Goal: Information Seeking & Learning: Learn about a topic

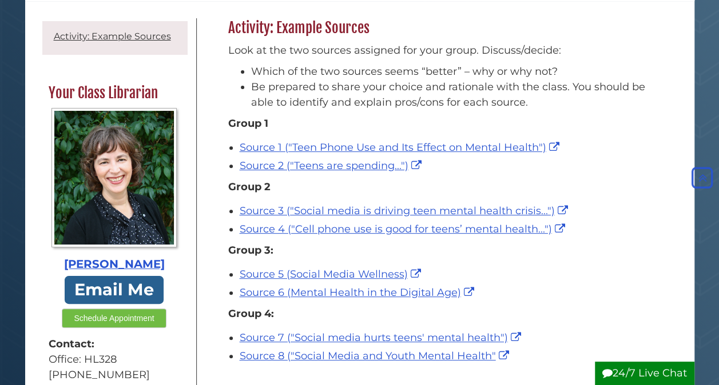
scroll to position [101, 0]
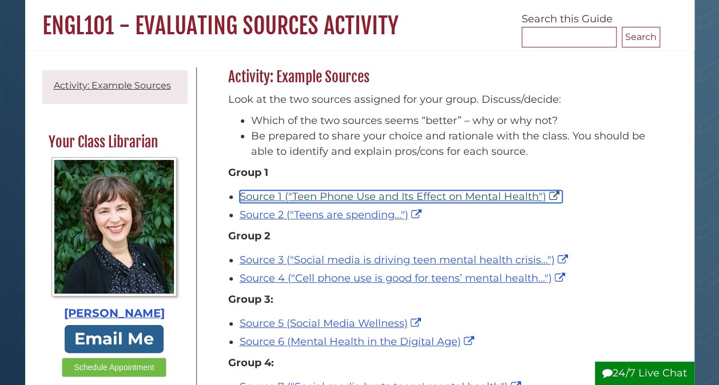
click at [380, 194] on link "Source 1 ("Teen Phone Use and Its Effect on Mental Health")" at bounding box center [401, 196] width 322 height 13
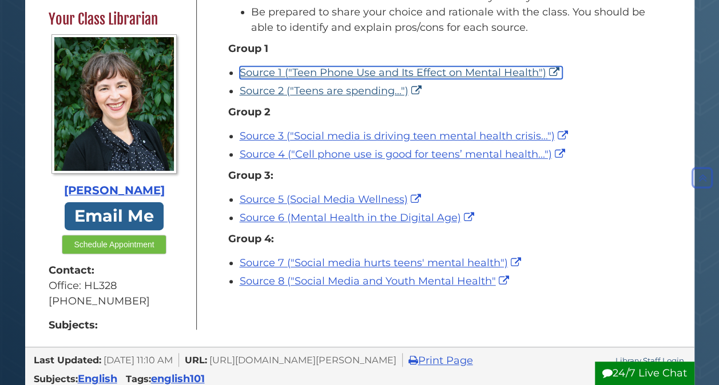
scroll to position [225, 0]
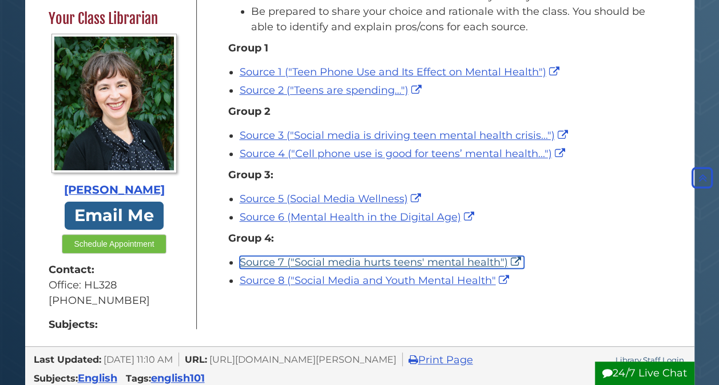
click at [423, 261] on link "Source 7 ("Social media hurts teens' mental health")" at bounding box center [382, 262] width 284 height 13
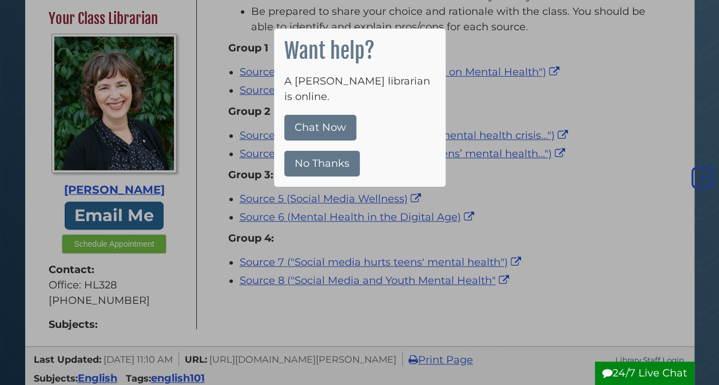
click at [337, 154] on button "No Thanks" at bounding box center [321, 164] width 75 height 26
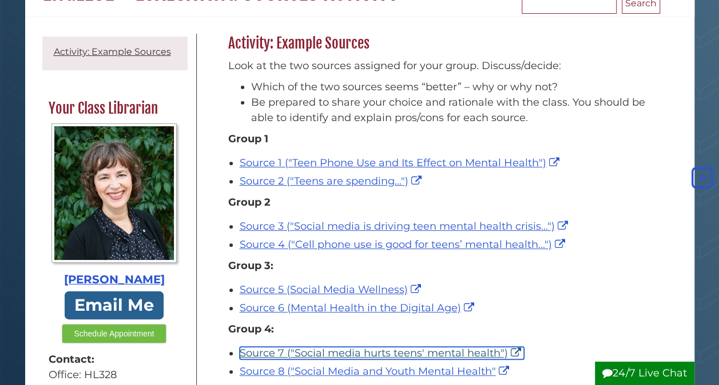
scroll to position [135, 0]
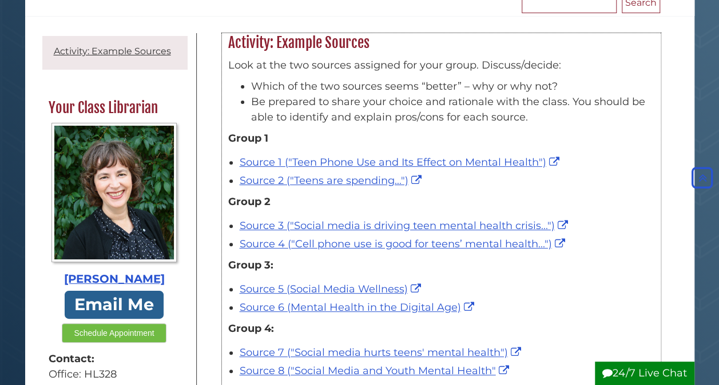
click at [610, 164] on div "Source 1 ("Teen Phone Use and Its Effect on Mental Health")" at bounding box center [447, 162] width 415 height 15
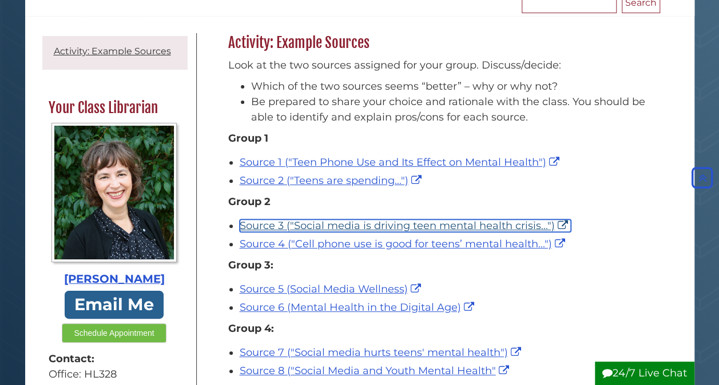
click at [440, 228] on link "Source 3 ("Social media is driving teen mental health crisis...")" at bounding box center [405, 226] width 331 height 13
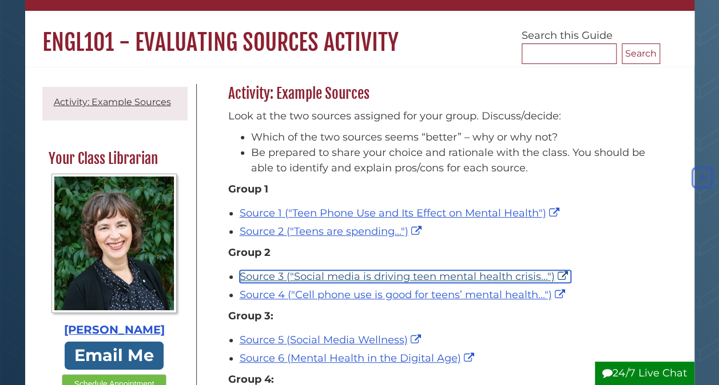
scroll to position [83, 0]
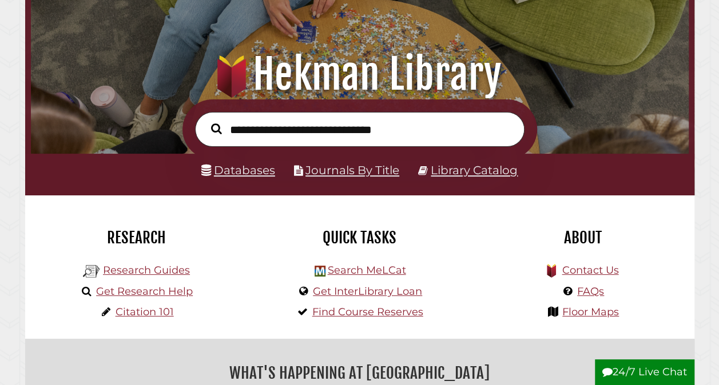
scroll to position [99, 0]
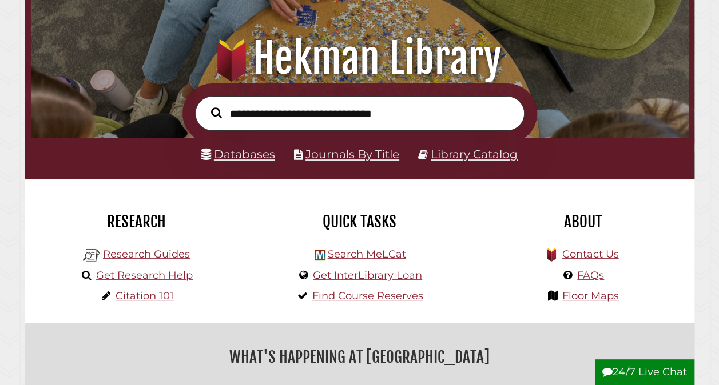
click at [362, 119] on input "text" at bounding box center [359, 113] width 329 height 34
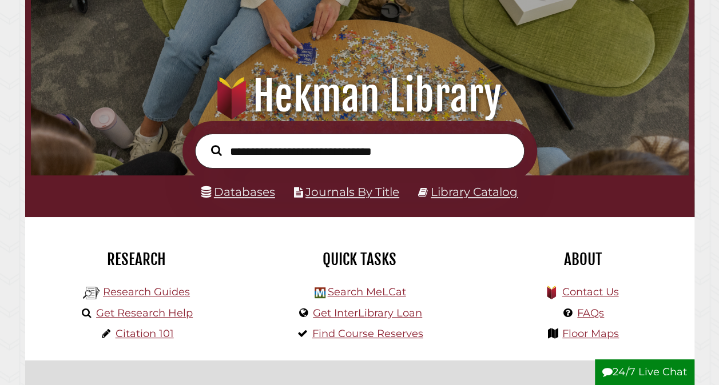
scroll to position [61, 0]
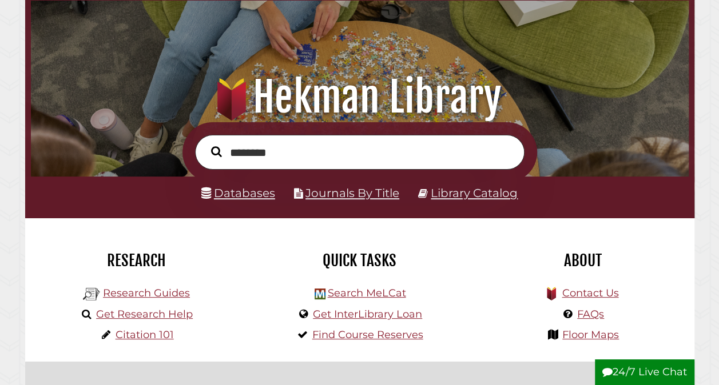
click at [230, 154] on input "********" at bounding box center [359, 152] width 329 height 34
click at [322, 162] on input "*********" at bounding box center [359, 152] width 329 height 34
click at [282, 153] on input "**********" at bounding box center [359, 152] width 329 height 34
click at [392, 150] on input "**********" at bounding box center [359, 152] width 329 height 34
click at [333, 157] on input "**********" at bounding box center [359, 152] width 329 height 34
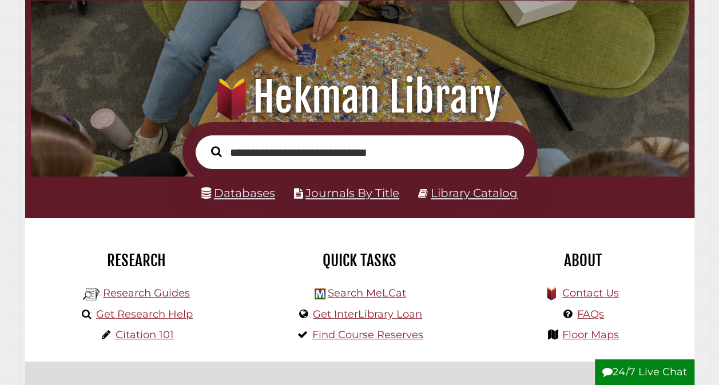
type input "**********"
click at [205, 144] on button "Search" at bounding box center [216, 152] width 22 height 17
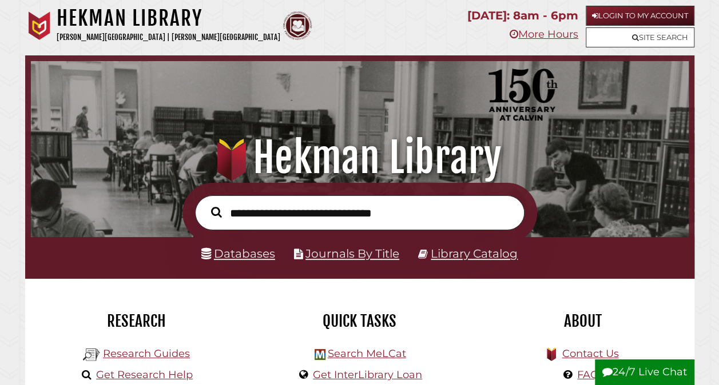
scroll to position [217, 652]
click at [424, 221] on input "text" at bounding box center [359, 213] width 329 height 34
type input "**********"
click at [205, 204] on button "Search" at bounding box center [216, 212] width 22 height 17
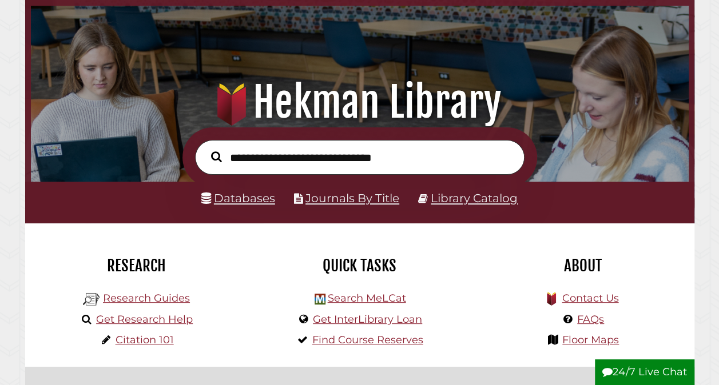
scroll to position [58, 0]
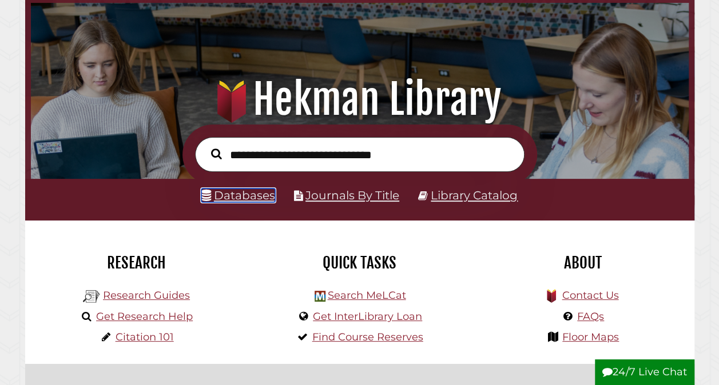
click at [236, 197] on link "Databases" at bounding box center [238, 196] width 74 height 14
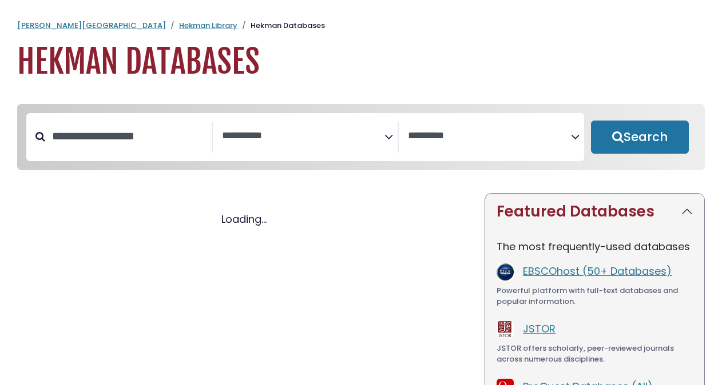
select select "Database Subject Filter"
select select "Database Vendors Filter"
select select "Database Subject Filter"
select select "Database Vendors Filter"
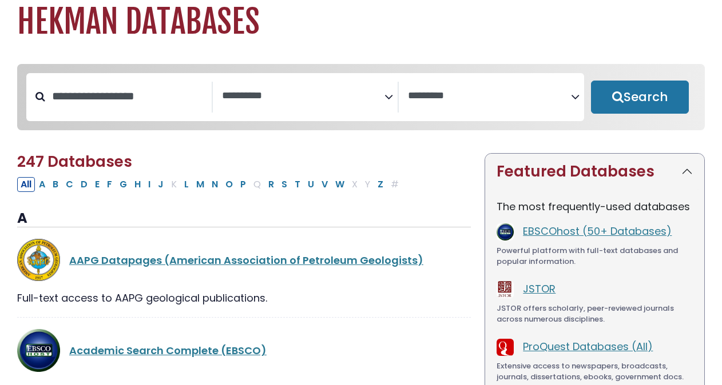
scroll to position [42, 0]
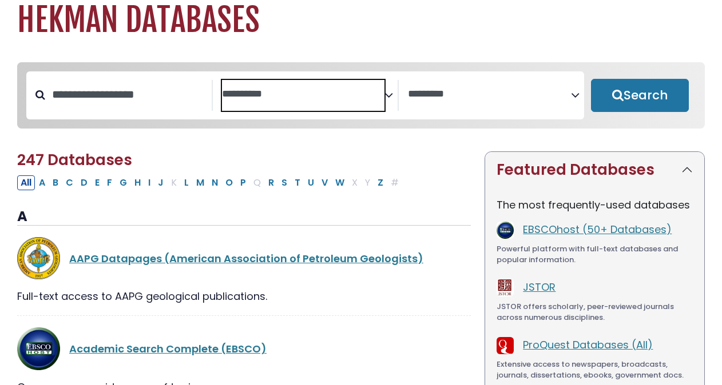
click at [277, 97] on textarea "Search" at bounding box center [303, 95] width 163 height 12
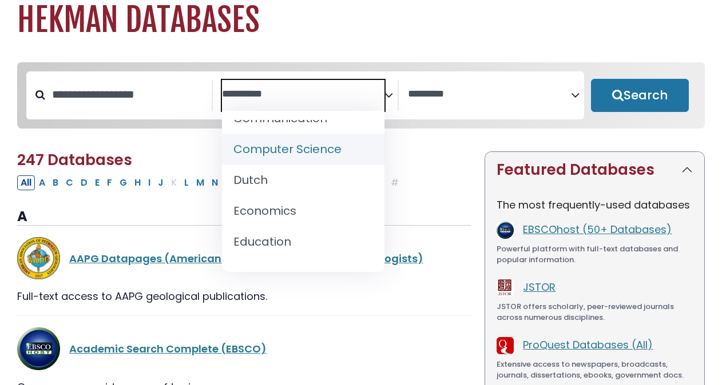
scroll to position [345, 0]
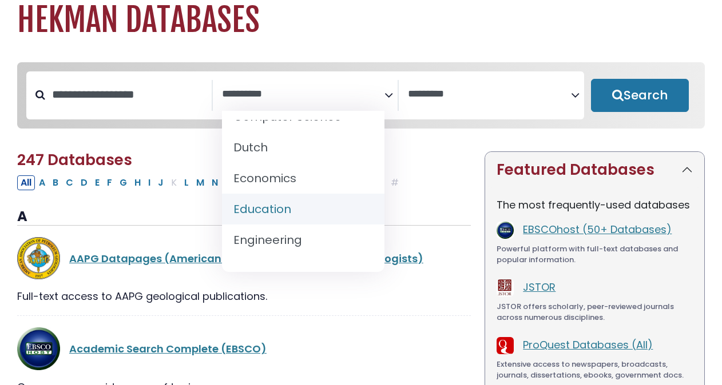
select select "*****"
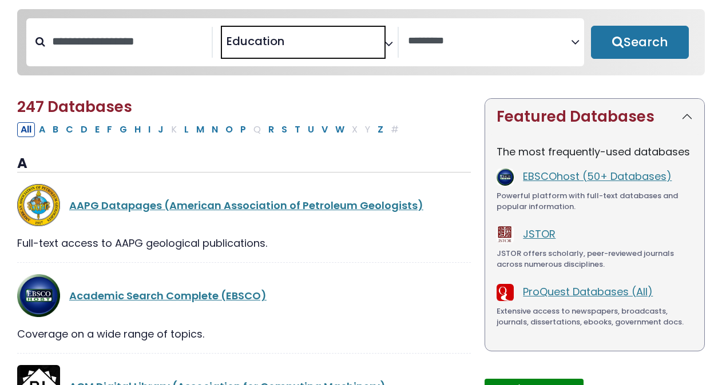
scroll to position [99, 0]
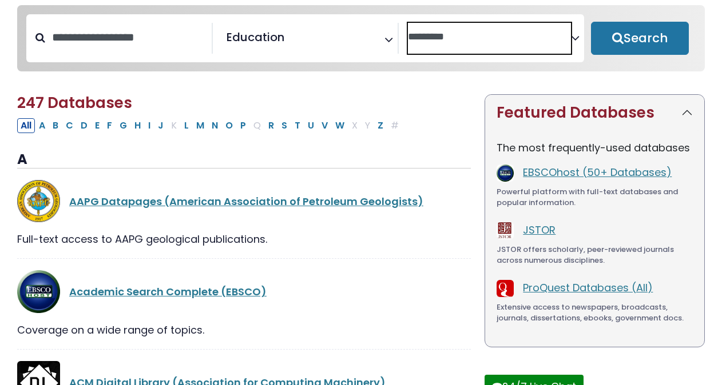
click at [437, 42] on textarea "Search" at bounding box center [489, 37] width 163 height 12
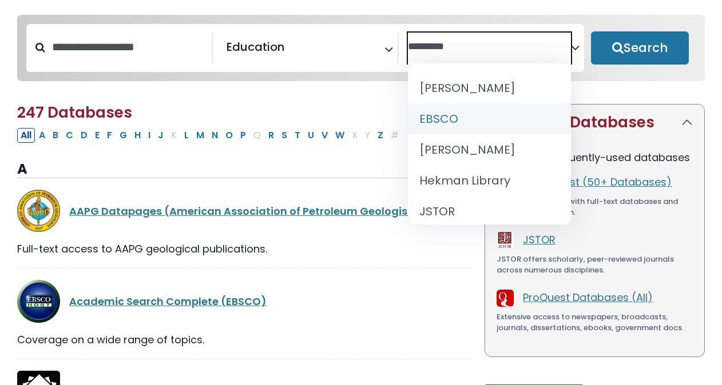
scroll to position [101, 0]
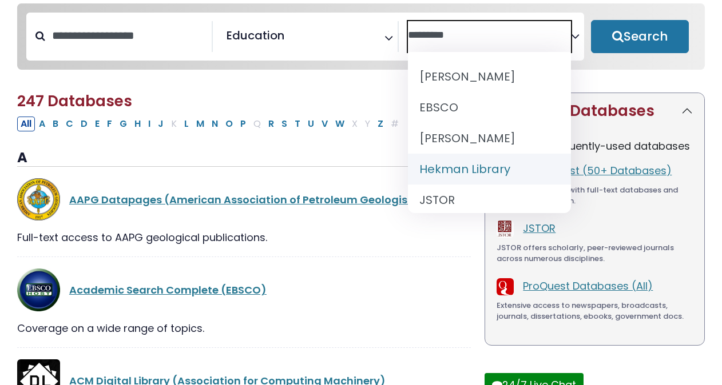
select select "******"
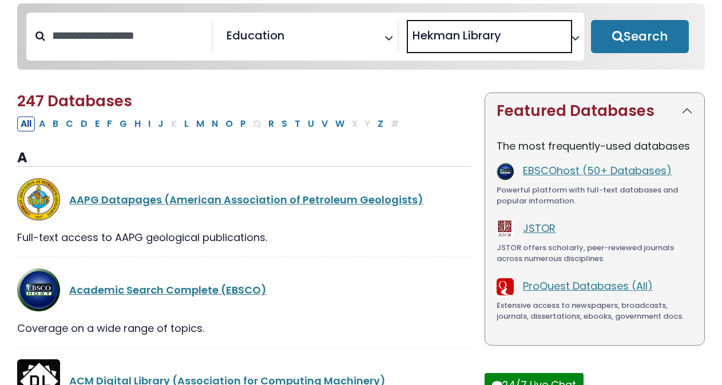
scroll to position [42, 0]
click at [560, 33] on span "× Hekman Library" at bounding box center [489, 36] width 163 height 31
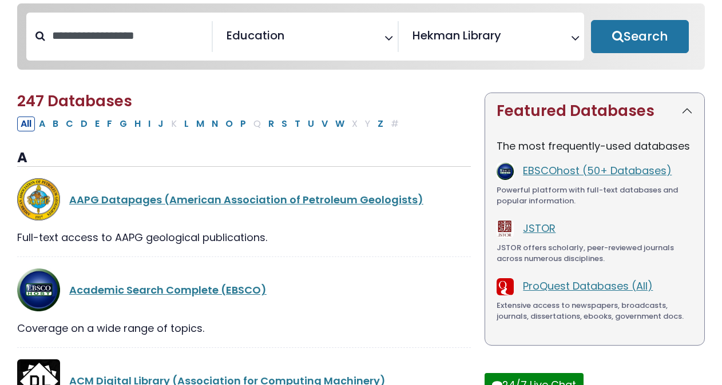
click at [338, 165] on h3 "A" at bounding box center [243, 158] width 453 height 17
click at [315, 156] on h3 "A" at bounding box center [243, 158] width 453 height 17
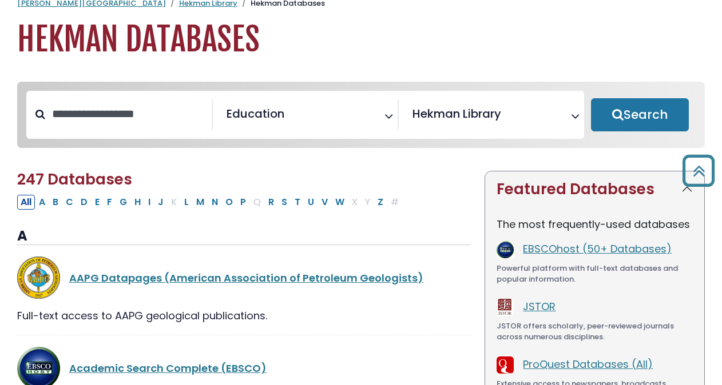
scroll to position [0, 0]
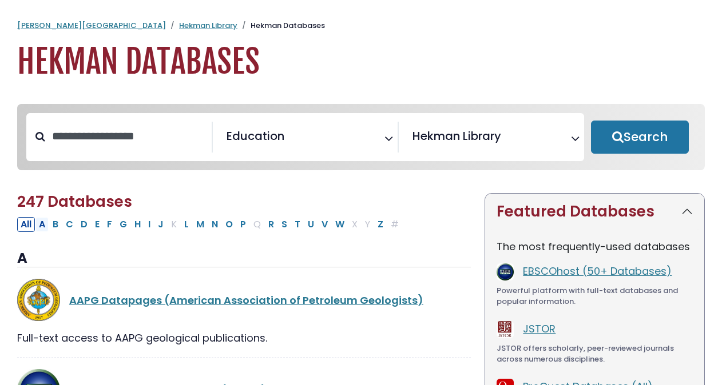
click at [42, 222] on button "A" at bounding box center [41, 224] width 13 height 15
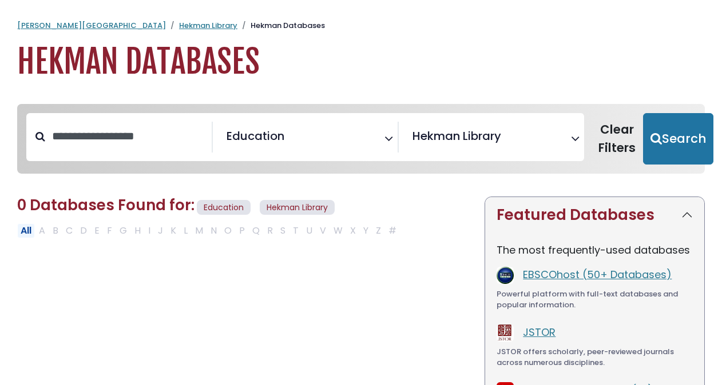
click at [28, 230] on button "All" at bounding box center [26, 231] width 18 height 15
click at [611, 137] on button "Clear Filters" at bounding box center [617, 138] width 52 height 51
select select "Database Subject Filter"
select select "Database Vendors Filter"
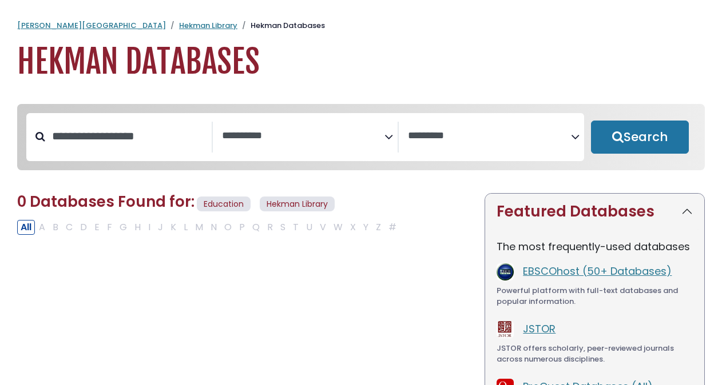
select select "Database Subject Filter"
select select "Database Vendors Filter"
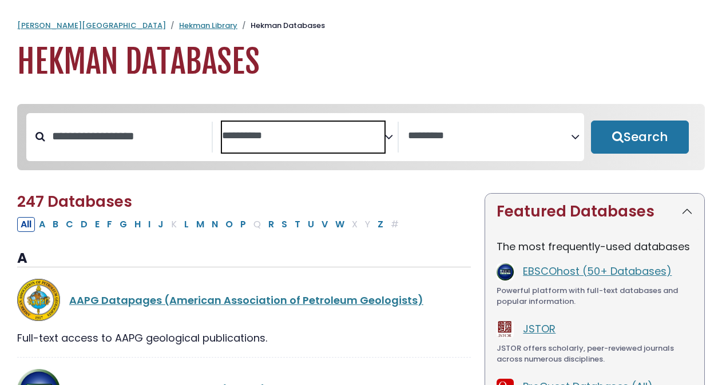
drag, startPoint x: 317, startPoint y: 121, endPoint x: 276, endPoint y: 142, distance: 46.0
drag, startPoint x: 276, startPoint y: 142, endPoint x: 246, endPoint y: 132, distance: 31.5
click at [246, 132] on textarea "Search" at bounding box center [303, 136] width 163 height 12
click at [349, 143] on span "× Education" at bounding box center [303, 137] width 163 height 31
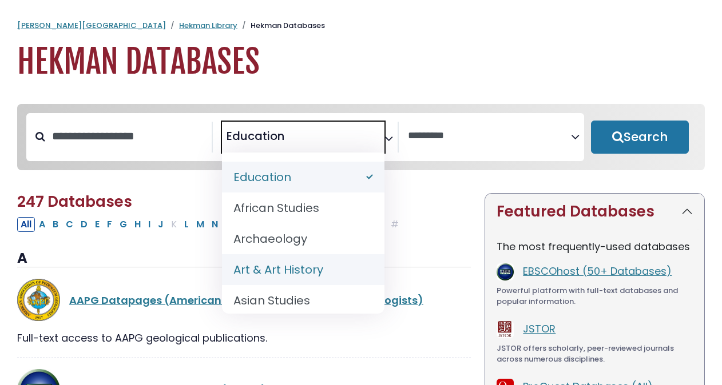
select select "*****"
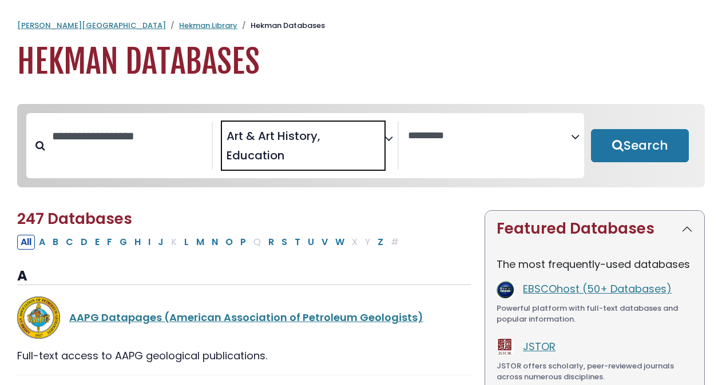
click at [344, 150] on span "× Art & Art History × Education" at bounding box center [303, 146] width 163 height 49
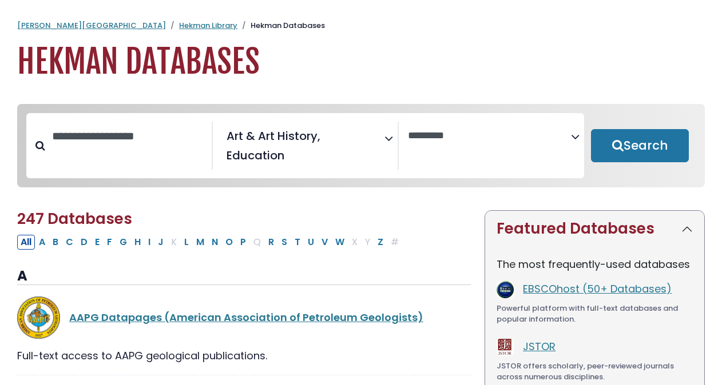
click at [449, 216] on h2 "247 Databases" at bounding box center [243, 219] width 453 height 18
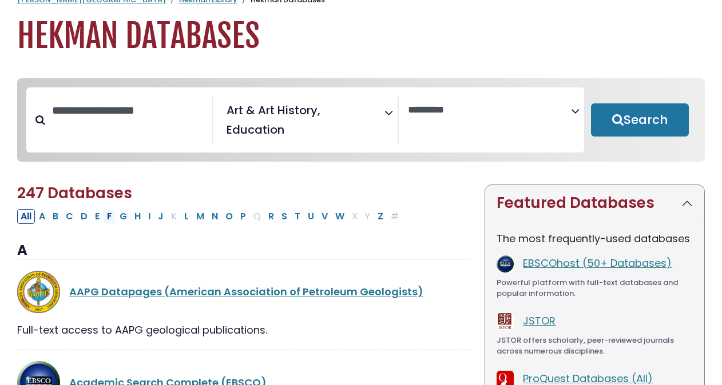
click at [111, 215] on button "F" at bounding box center [109, 216] width 12 height 15
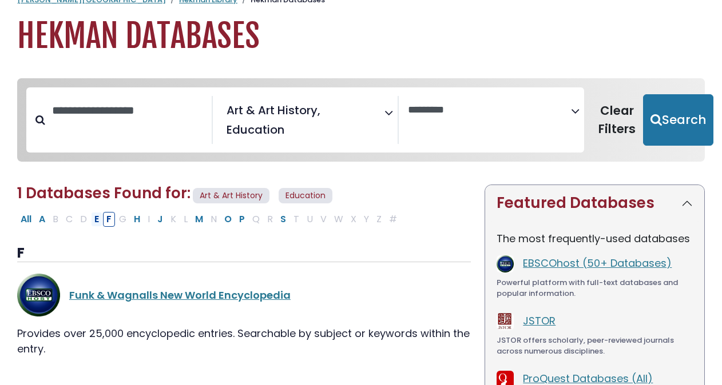
click at [91, 214] on button "E" at bounding box center [96, 219] width 11 height 15
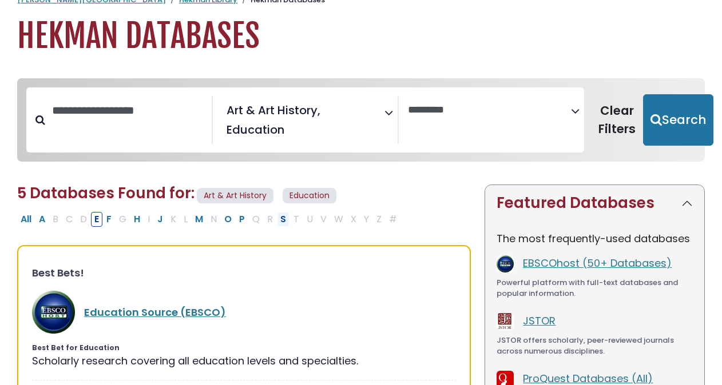
click at [280, 214] on button "S" at bounding box center [283, 219] width 13 height 15
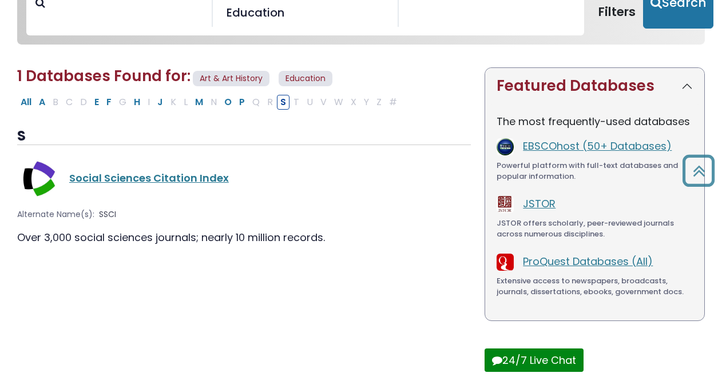
scroll to position [152, 0]
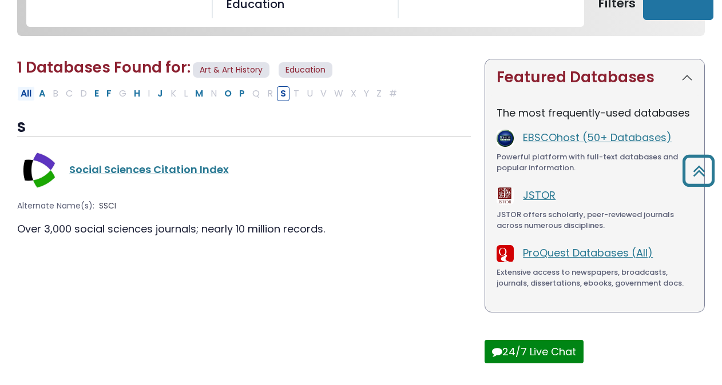
click at [25, 91] on button "All" at bounding box center [26, 93] width 18 height 15
select select "Database Vendors Filter"
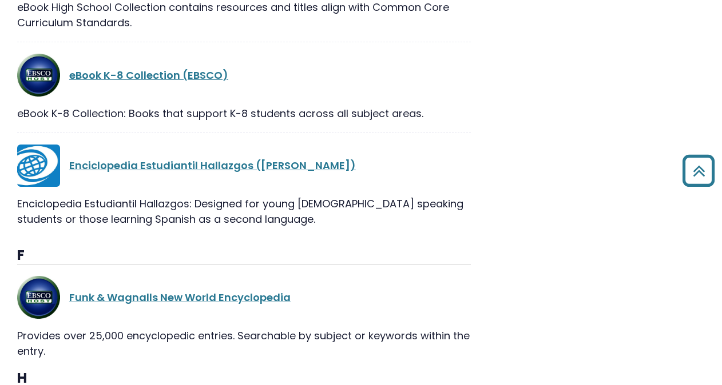
scroll to position [1101, 0]
